Goal: Check status: Check status

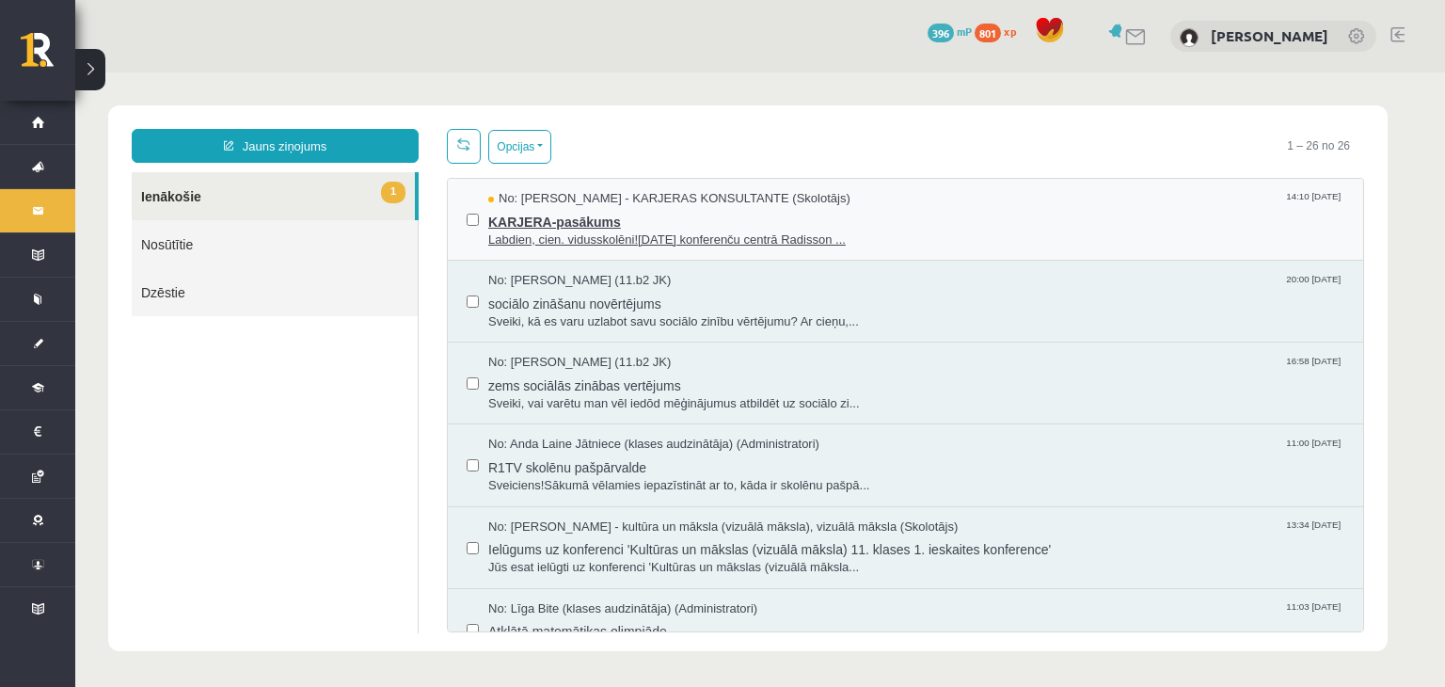
click at [632, 208] on span "KARJERA-pasākums" at bounding box center [916, 220] width 856 height 24
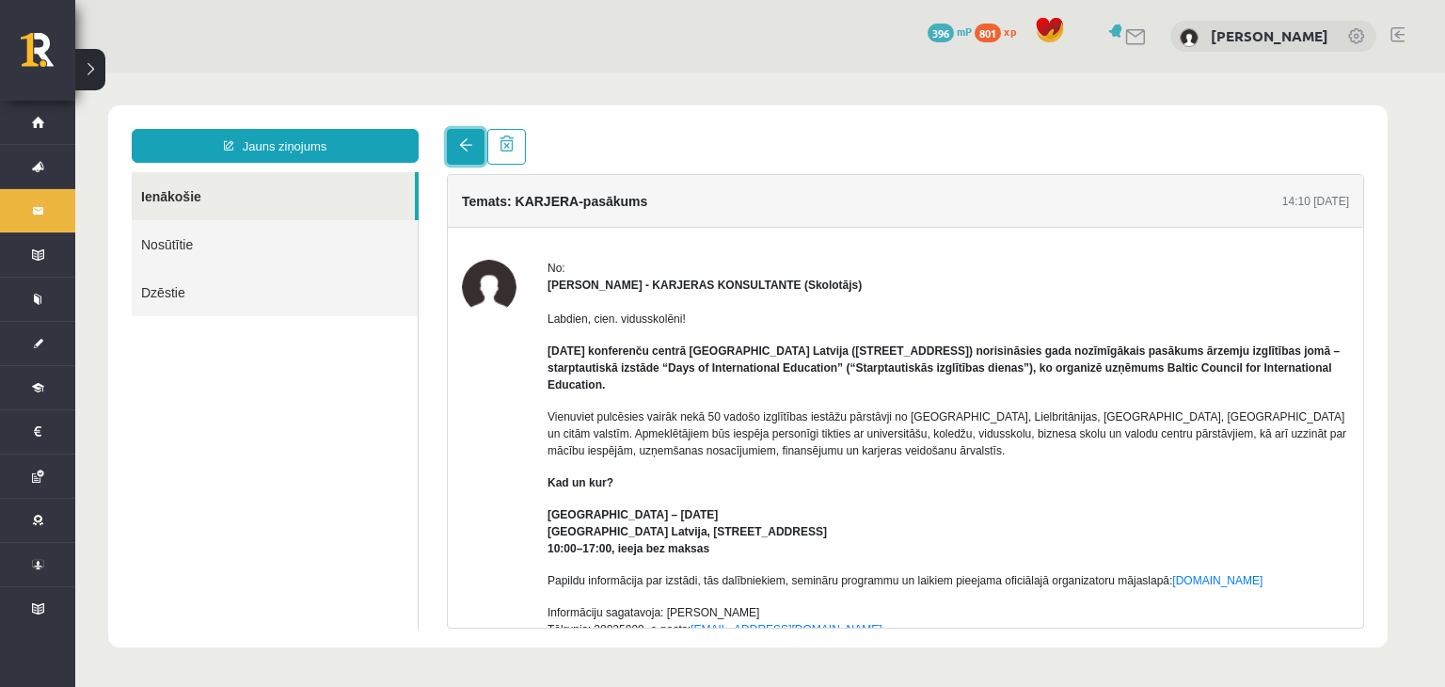
click at [460, 156] on link at bounding box center [466, 147] width 38 height 36
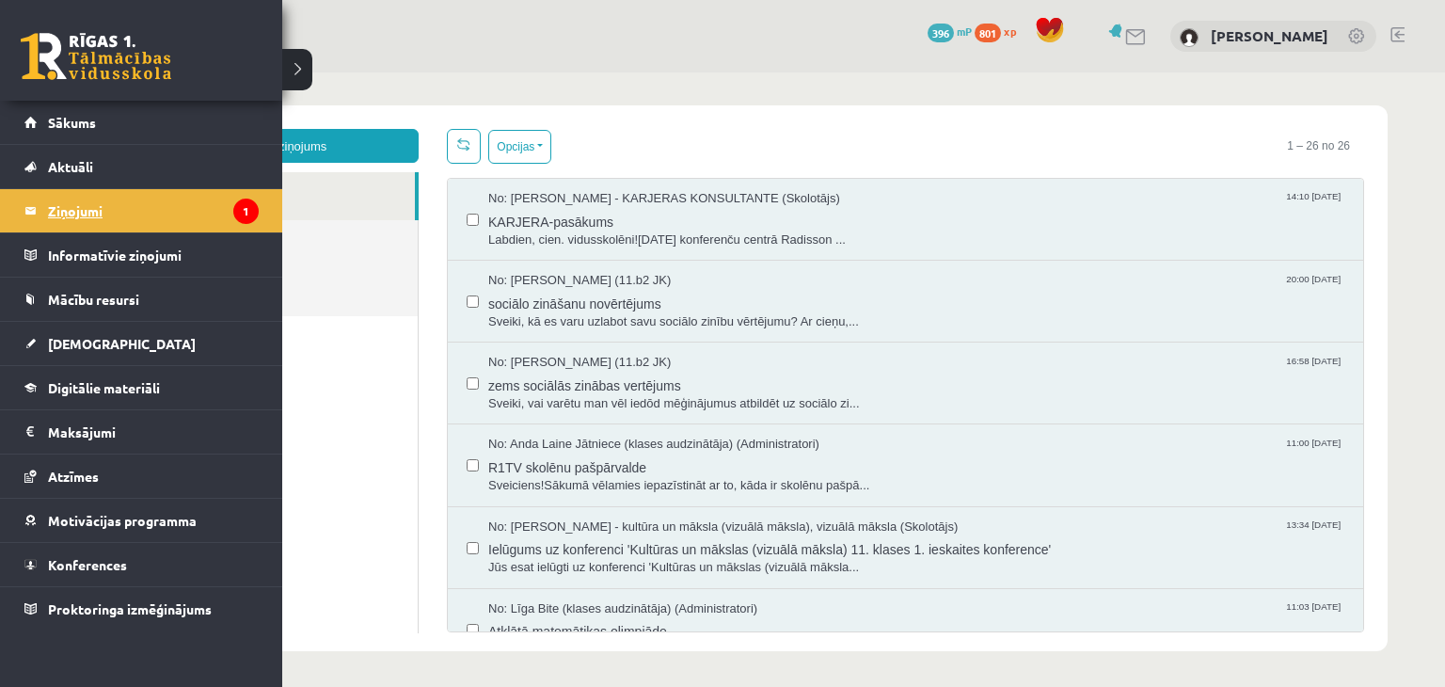
click at [115, 219] on legend "Ziņojumi 1" at bounding box center [153, 210] width 211 height 43
click at [91, 347] on span "[DEMOGRAPHIC_DATA]" at bounding box center [122, 343] width 148 height 17
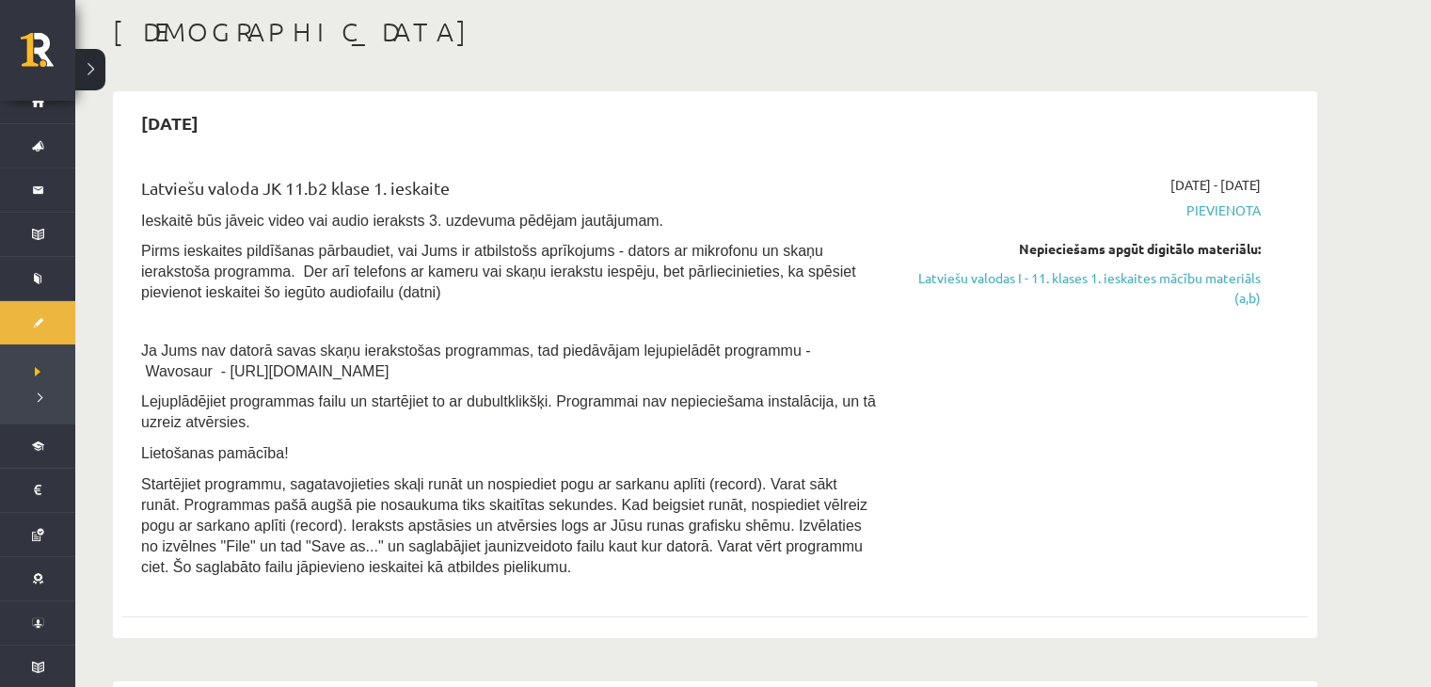
scroll to position [80, 0]
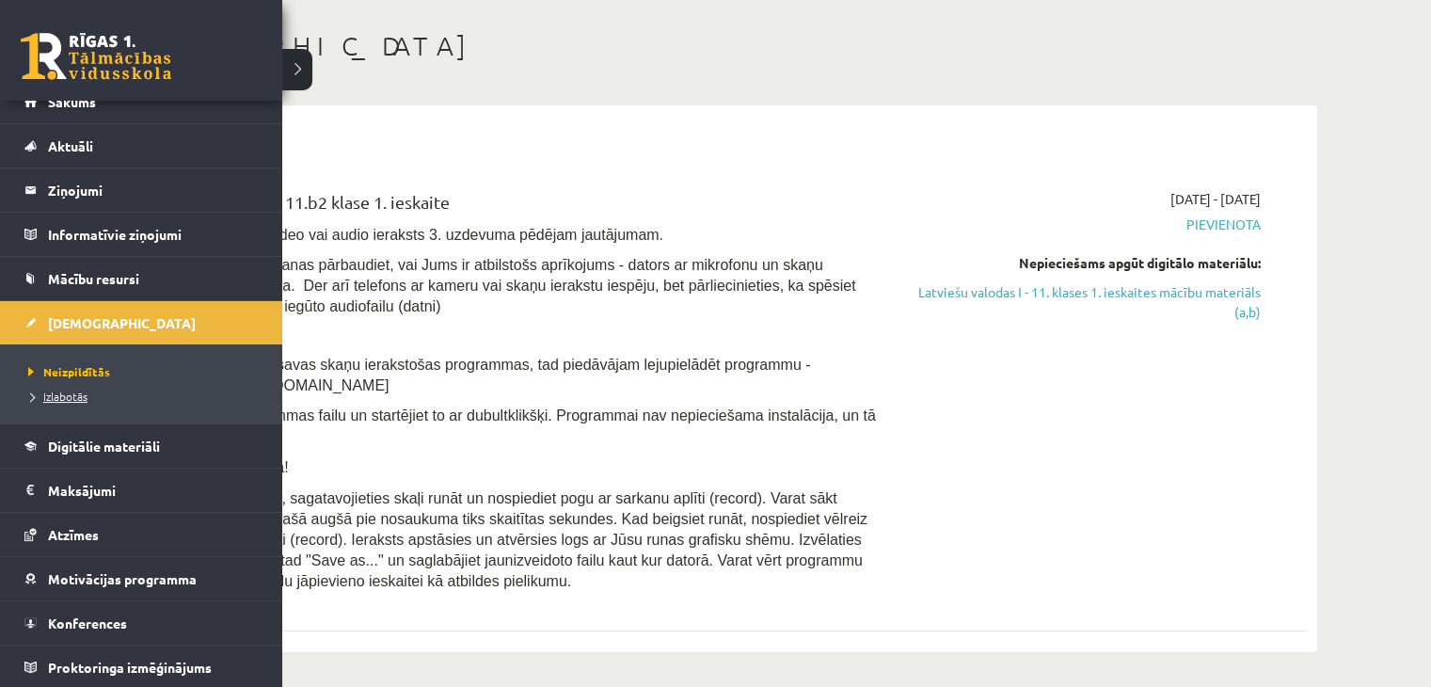
click at [75, 388] on span "Izlabotās" at bounding box center [56, 395] width 64 height 15
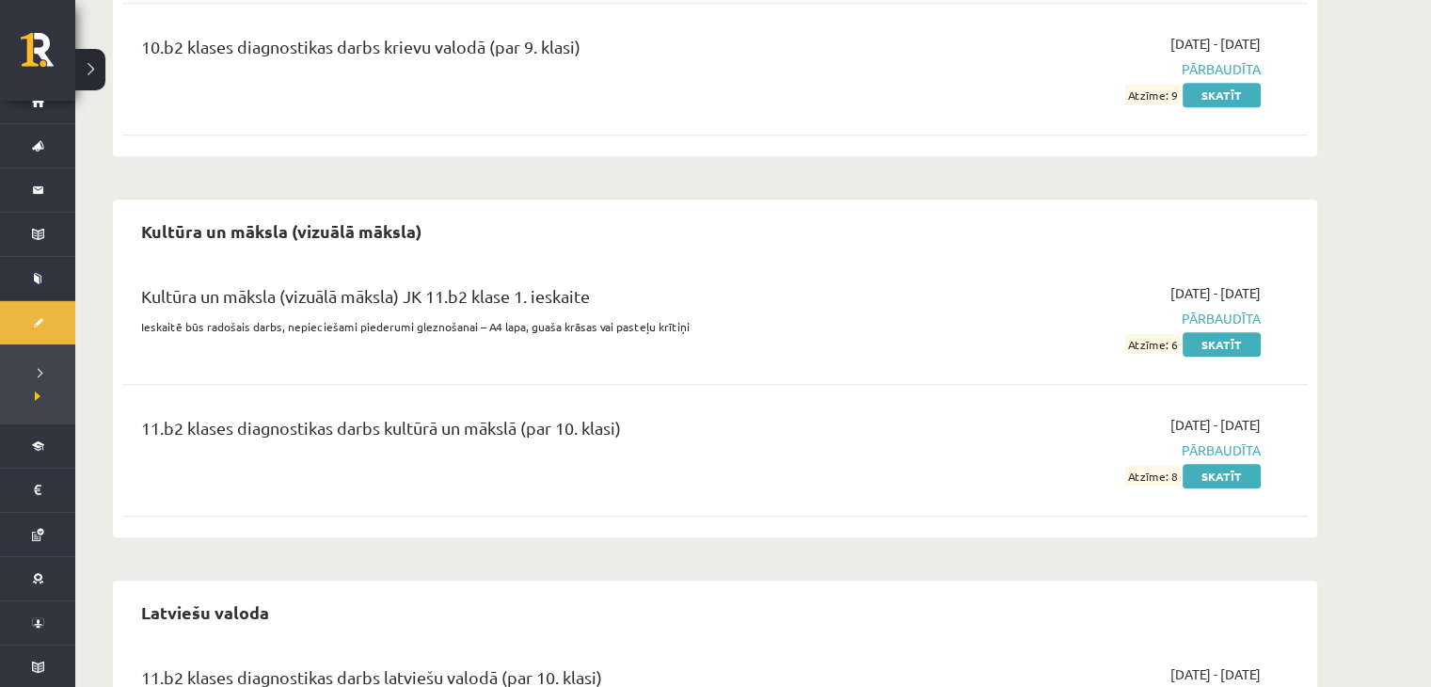
scroll to position [1071, 0]
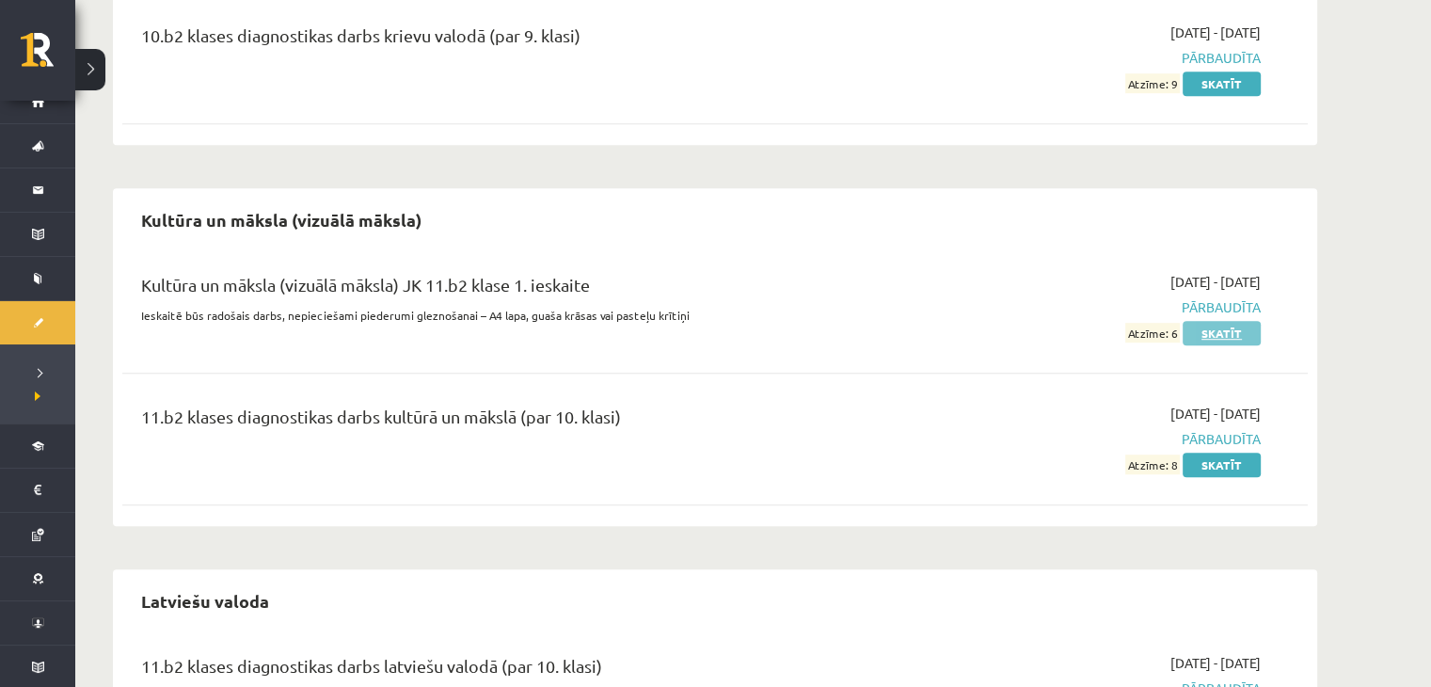
click at [1214, 332] on link "Skatīt" at bounding box center [1221, 333] width 78 height 24
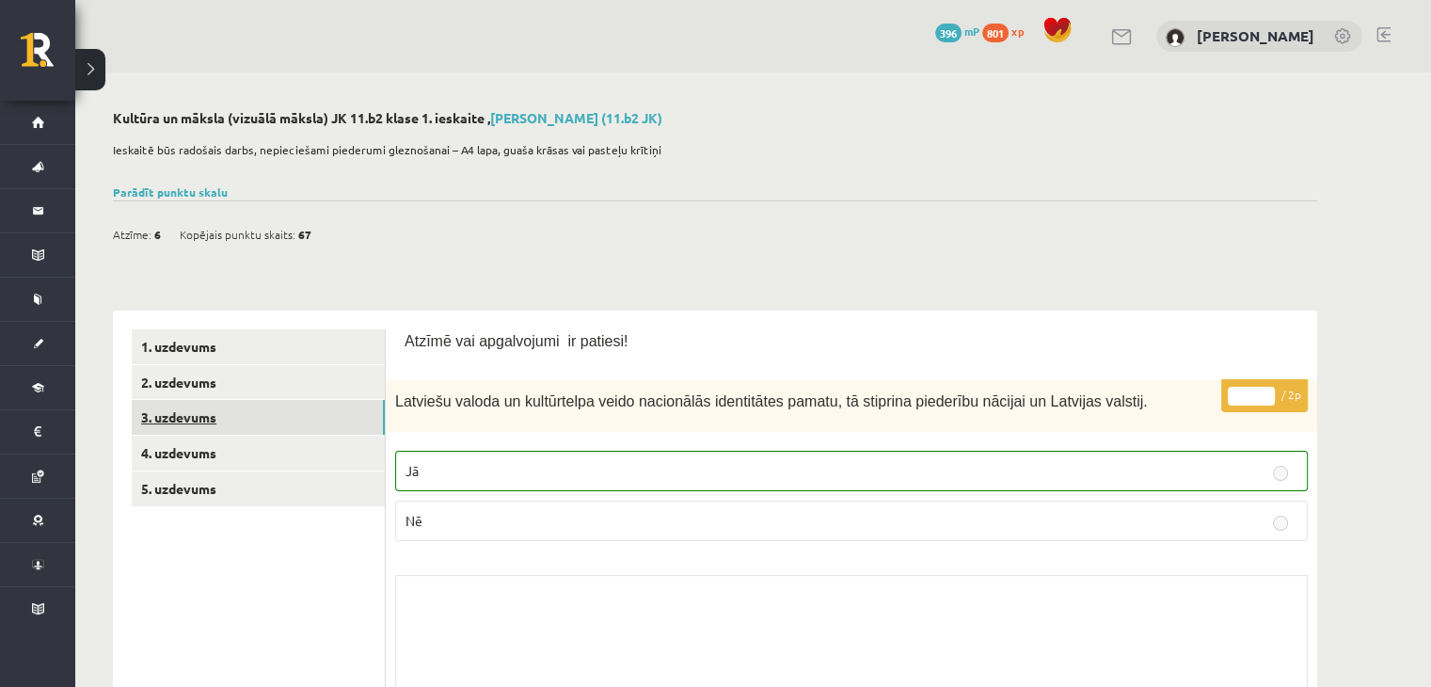
click at [230, 404] on link "3. uzdevums" at bounding box center [258, 417] width 253 height 35
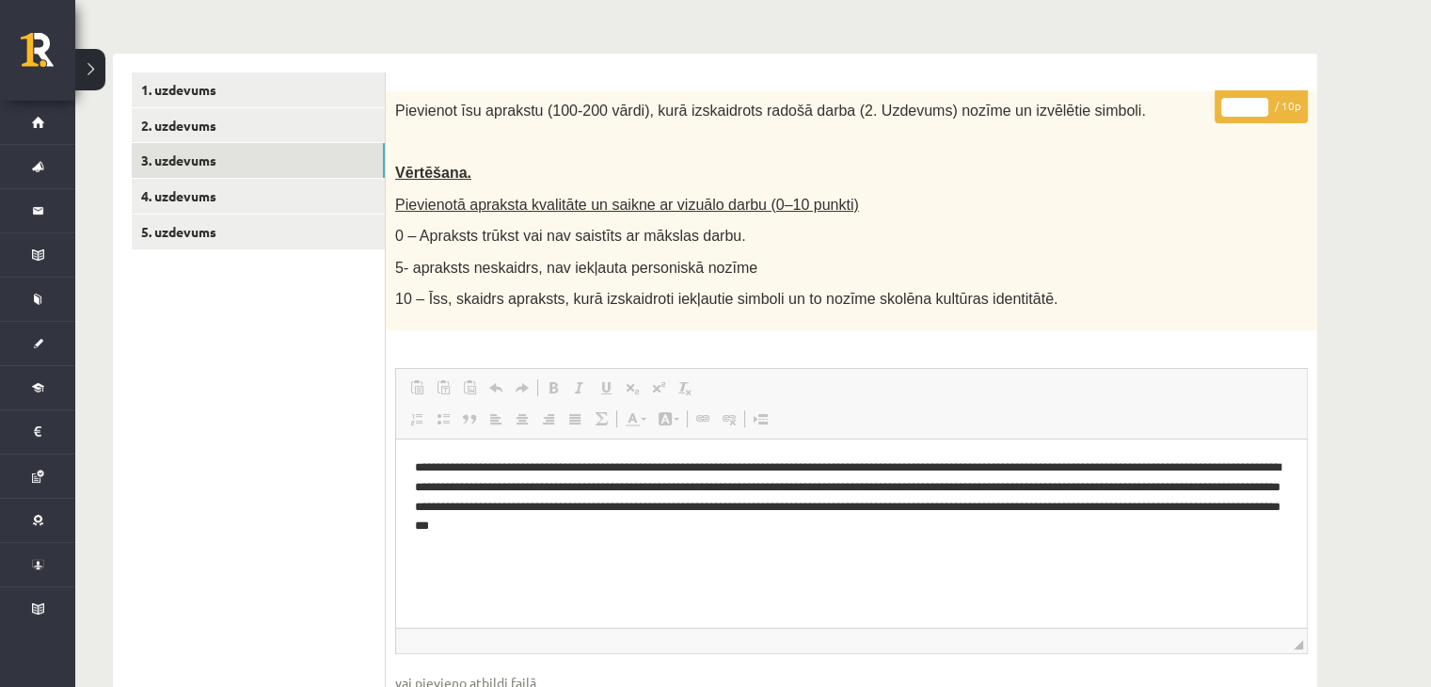
scroll to position [263, 0]
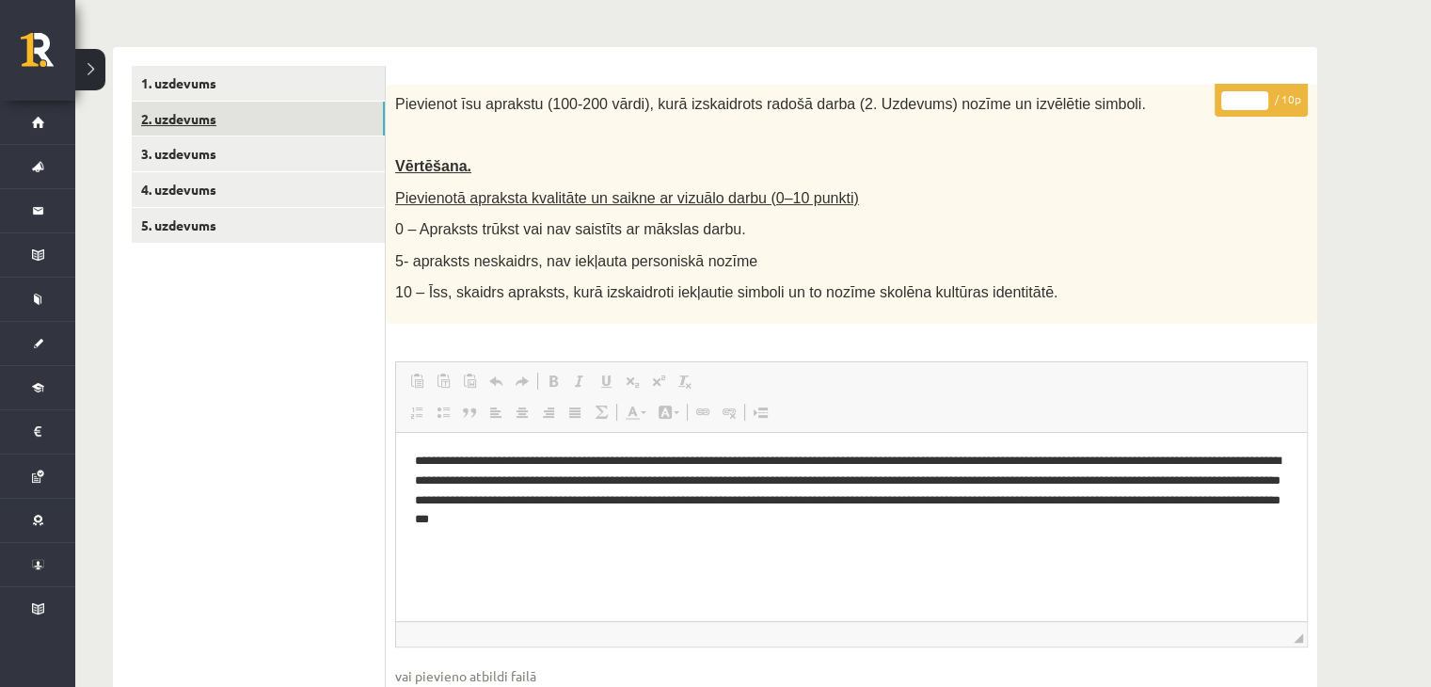
click at [207, 122] on link "2. uzdevums" at bounding box center [258, 119] width 253 height 35
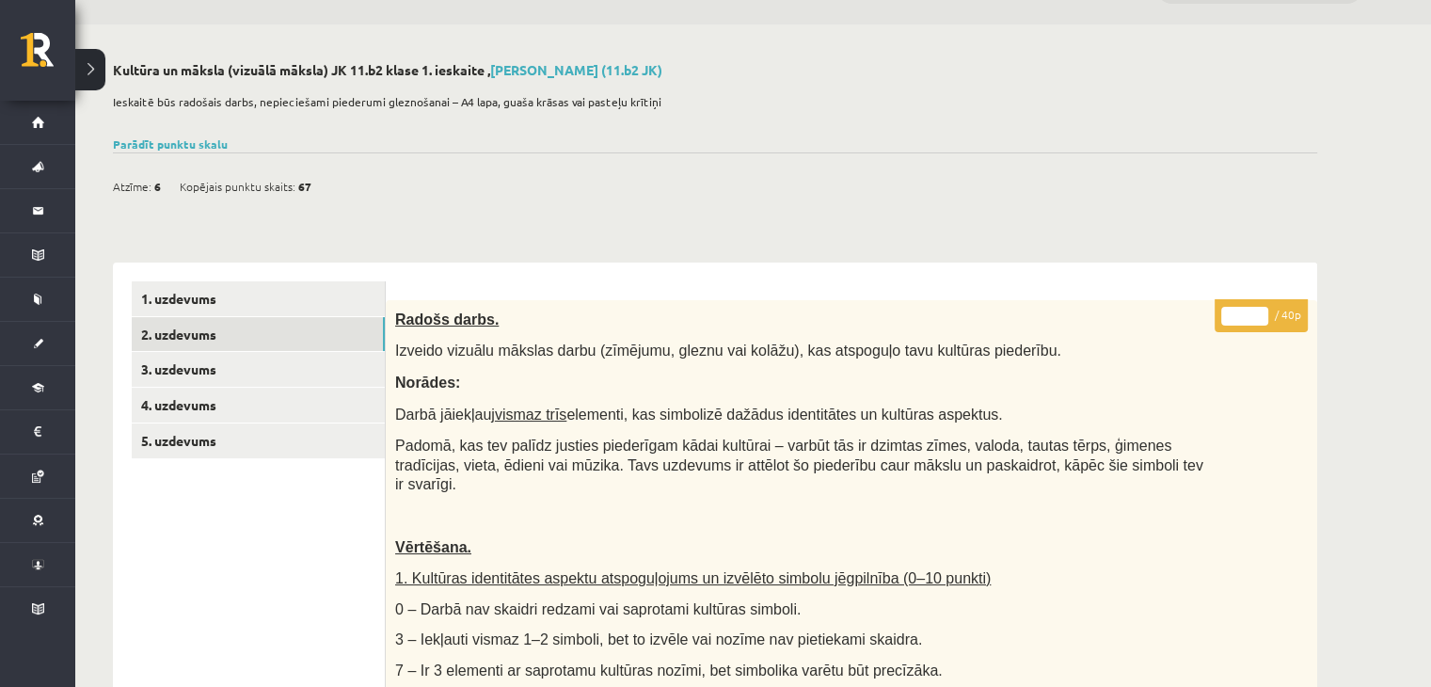
scroll to position [0, 0]
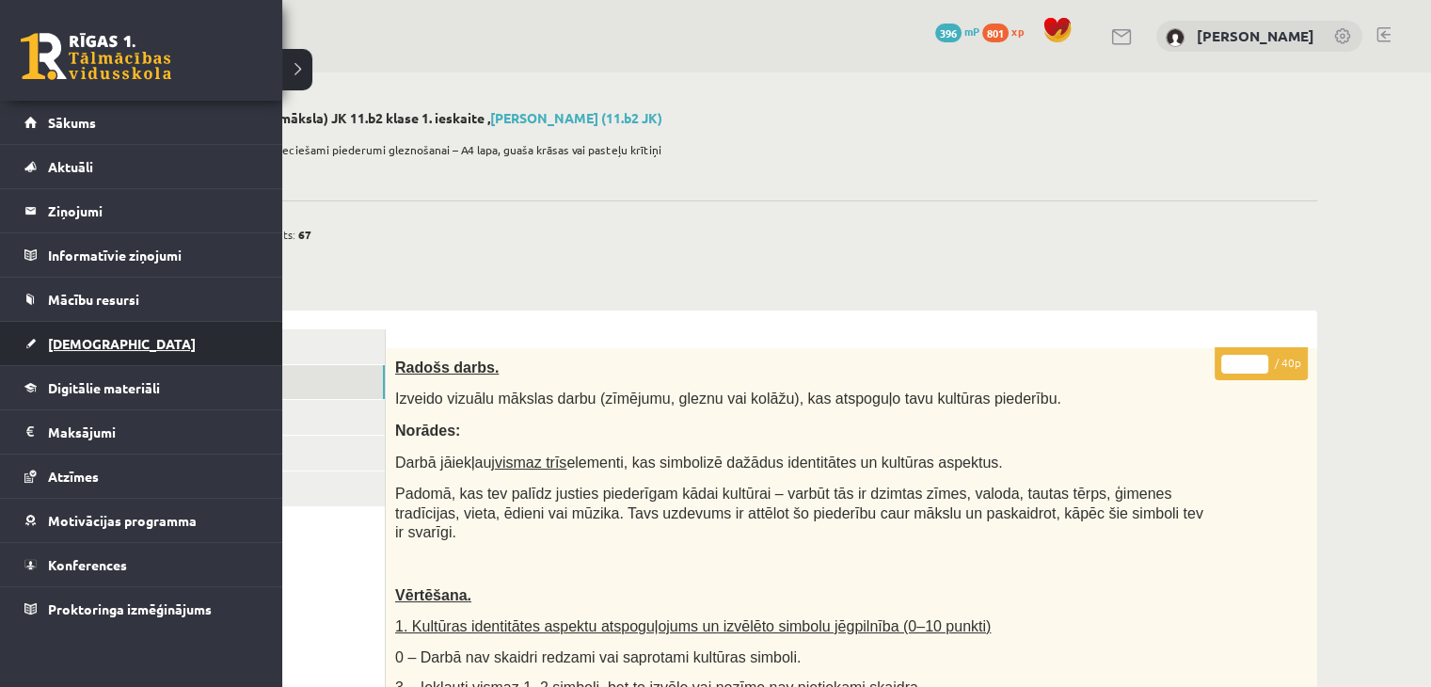
click at [70, 341] on span "[DEMOGRAPHIC_DATA]" at bounding box center [122, 343] width 148 height 17
